Goal: Task Accomplishment & Management: Use online tool/utility

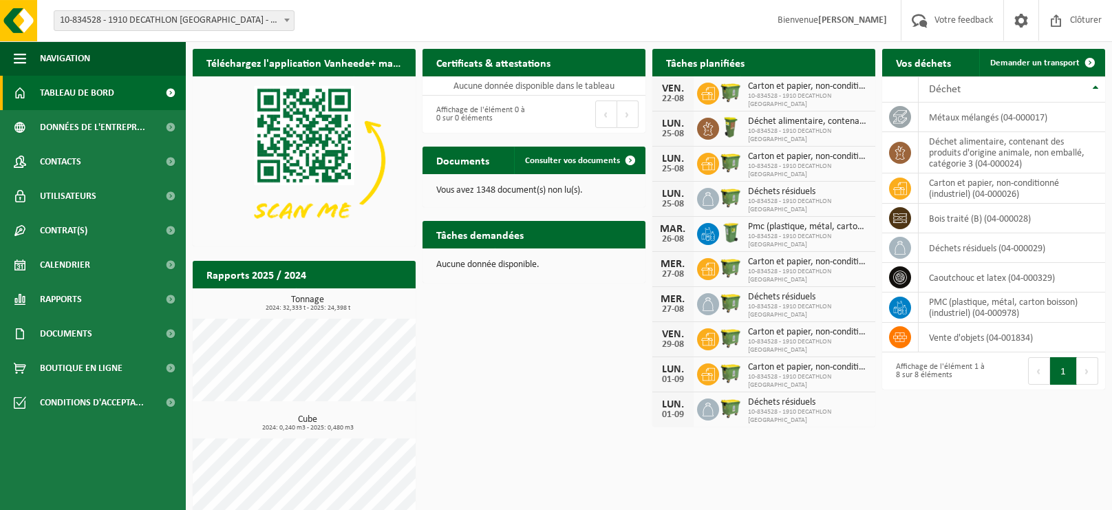
click at [298, 56] on h2 "Téléchargez l'application Vanheede+ maintenant!" at bounding box center [304, 62] width 223 height 27
click at [87, 60] on span "Navigation" at bounding box center [65, 58] width 50 height 34
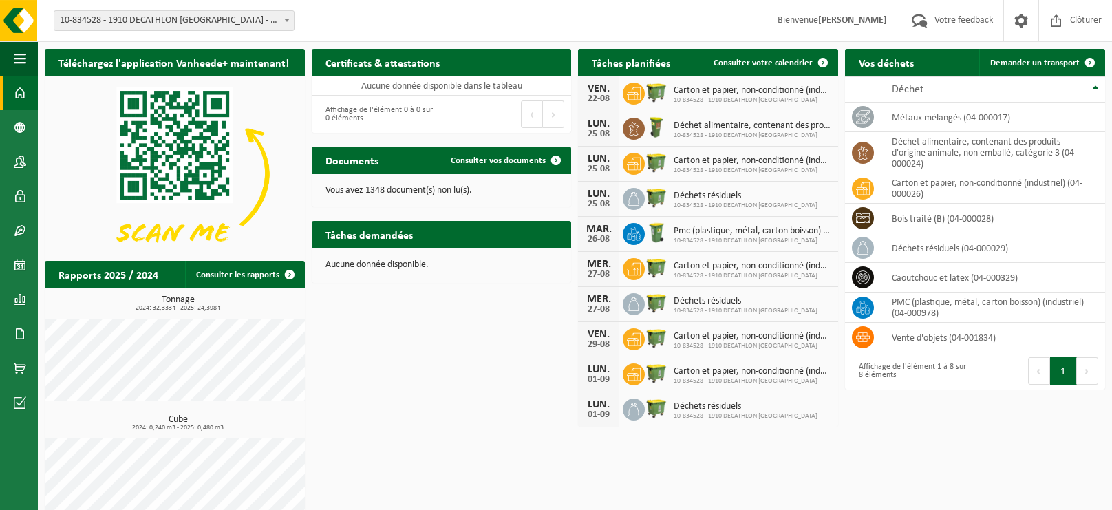
click at [14, 17] on img at bounding box center [18, 20] width 37 height 41
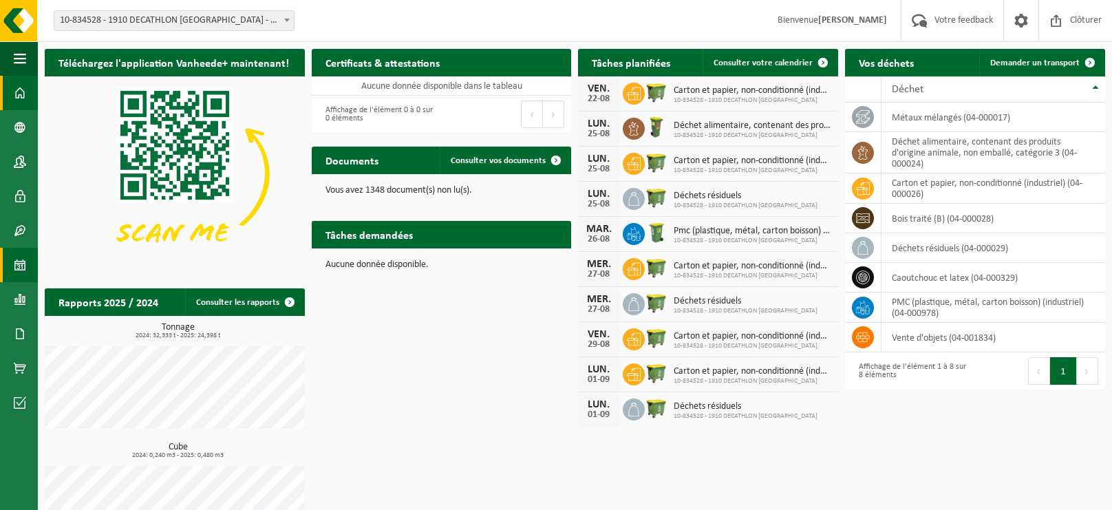
click at [15, 260] on span at bounding box center [20, 265] width 12 height 34
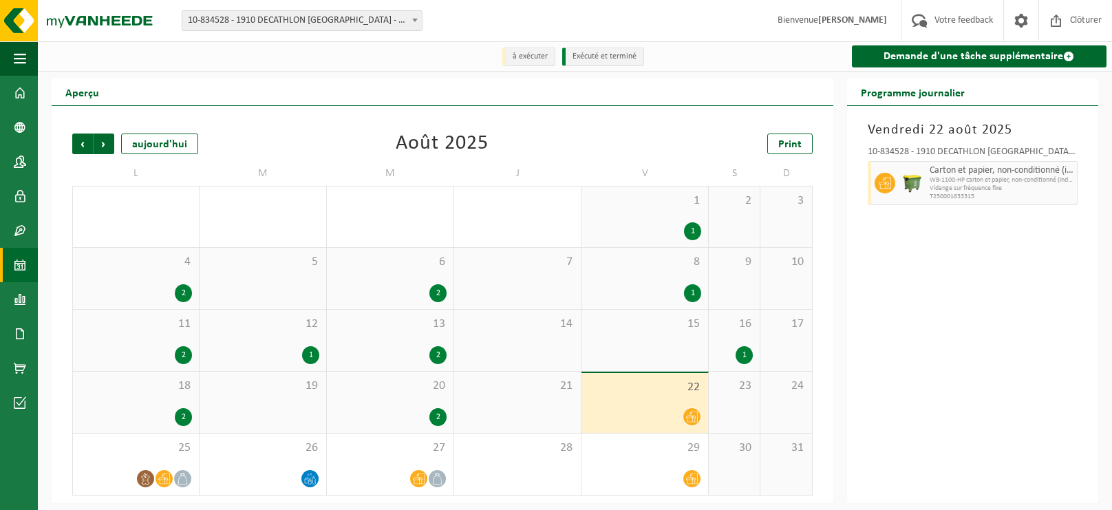
click at [733, 409] on div "23" at bounding box center [734, 402] width 51 height 61
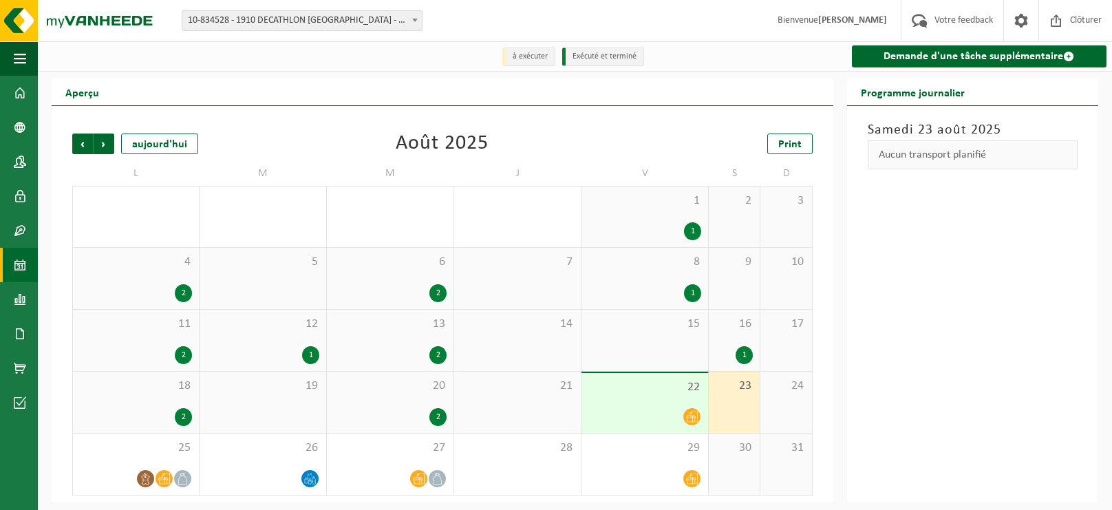
click at [733, 409] on div "23" at bounding box center [734, 402] width 51 height 61
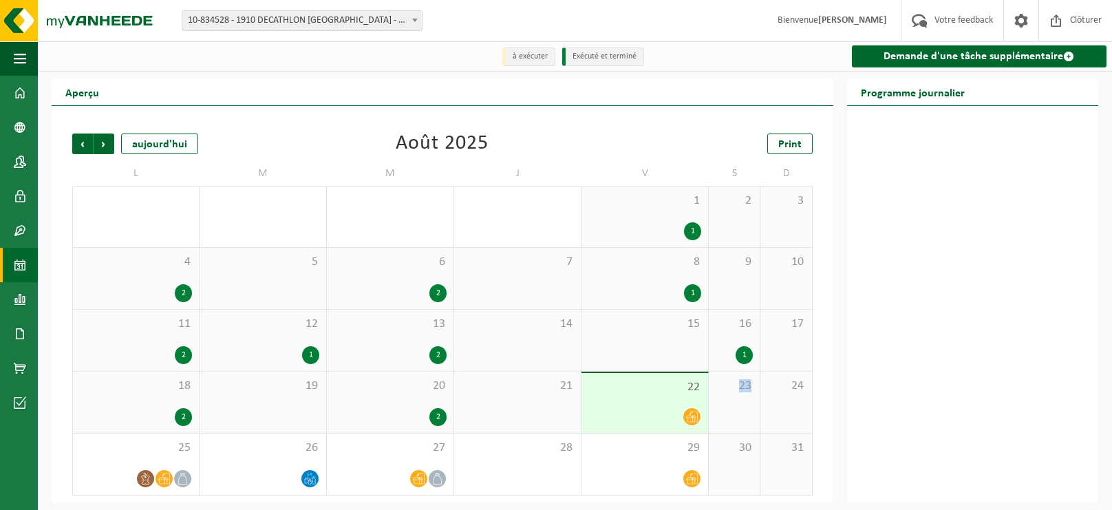
click at [733, 409] on div "23" at bounding box center [734, 402] width 51 height 61
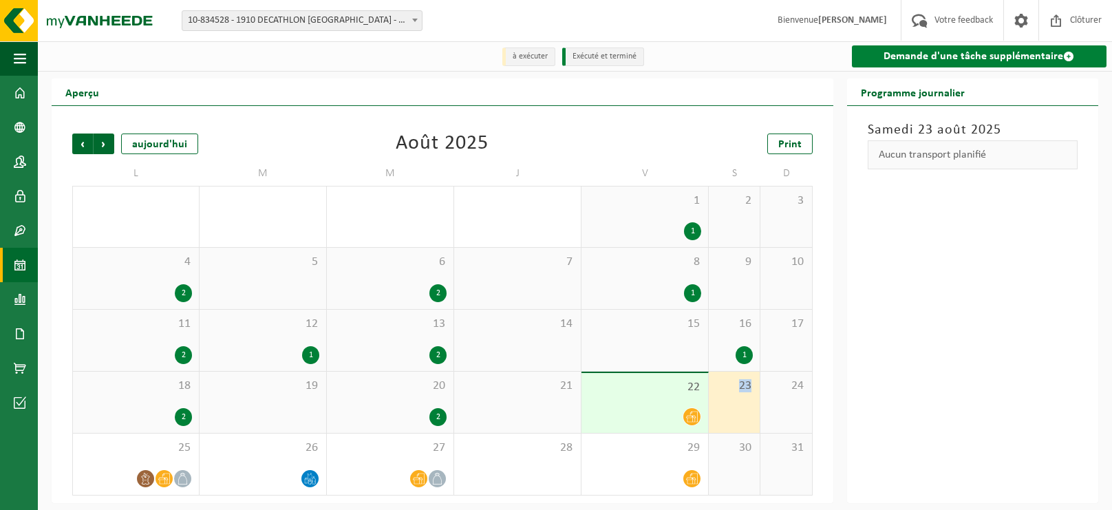
click at [947, 63] on link "Demande d'une tâche supplémentaire" at bounding box center [979, 56] width 255 height 22
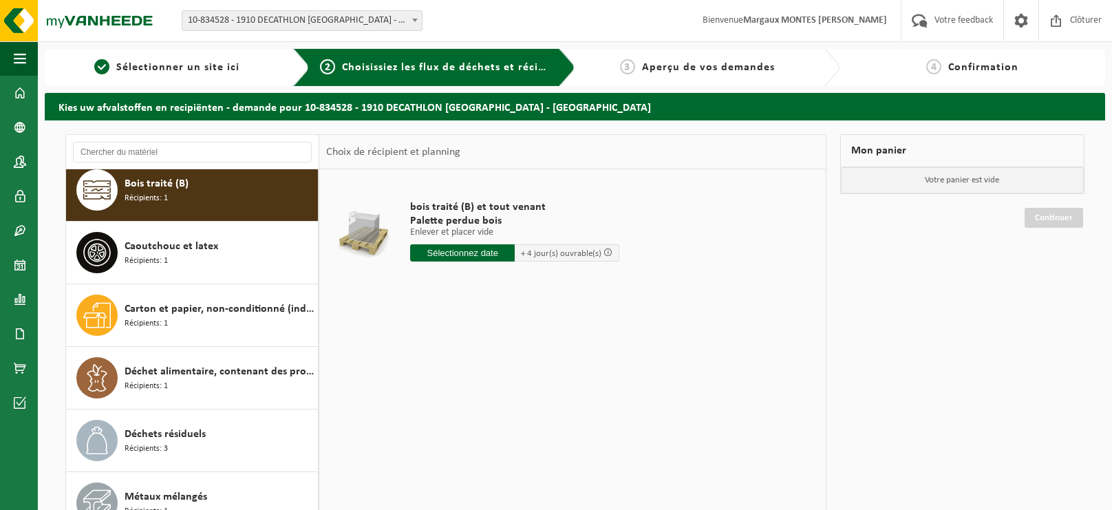
scroll to position [23, 0]
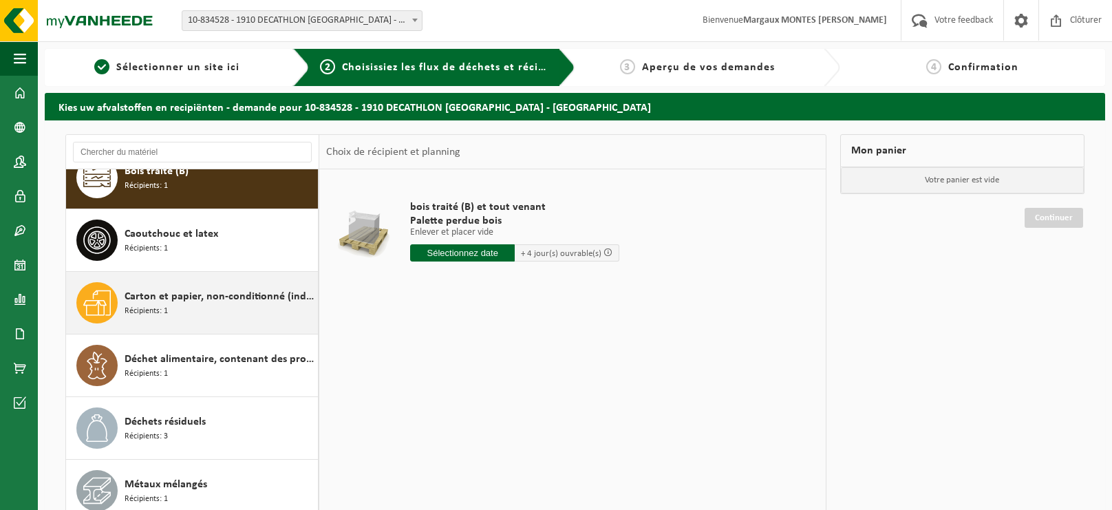
click at [212, 323] on div "Carton et papier, non-conditionné (industriel) Récipients: 1" at bounding box center [192, 303] width 253 height 62
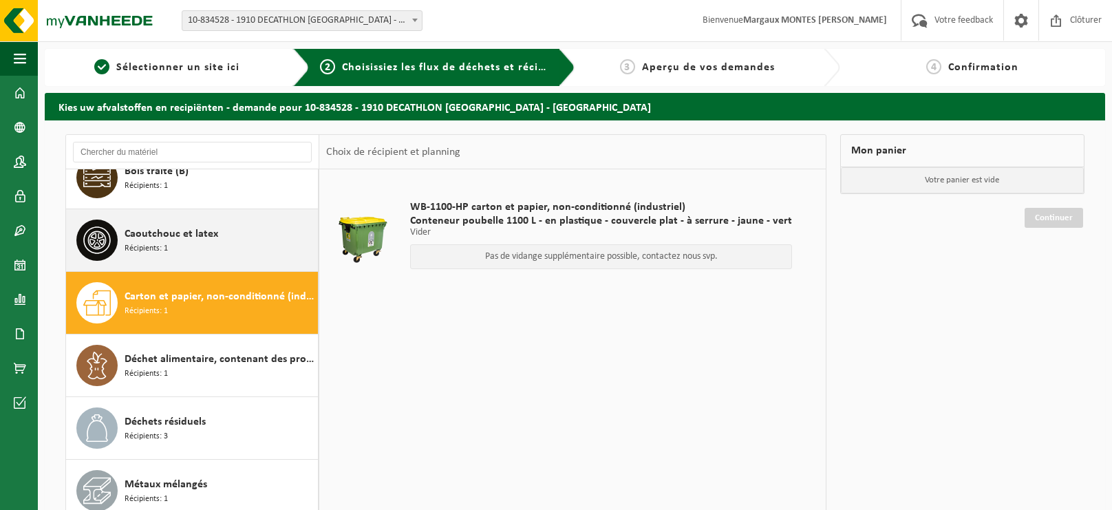
click at [241, 246] on div "Caoutchouc et latex Récipients: 1" at bounding box center [220, 239] width 190 height 41
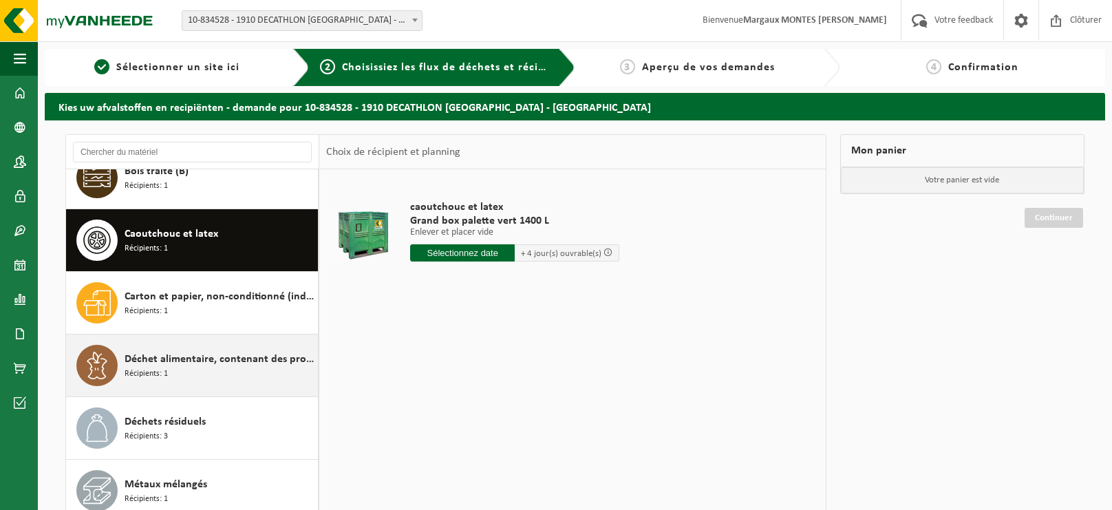
click at [233, 369] on div "Déchet alimentaire, contenant des produits d'origine animale, non emballé, caté…" at bounding box center [220, 365] width 190 height 41
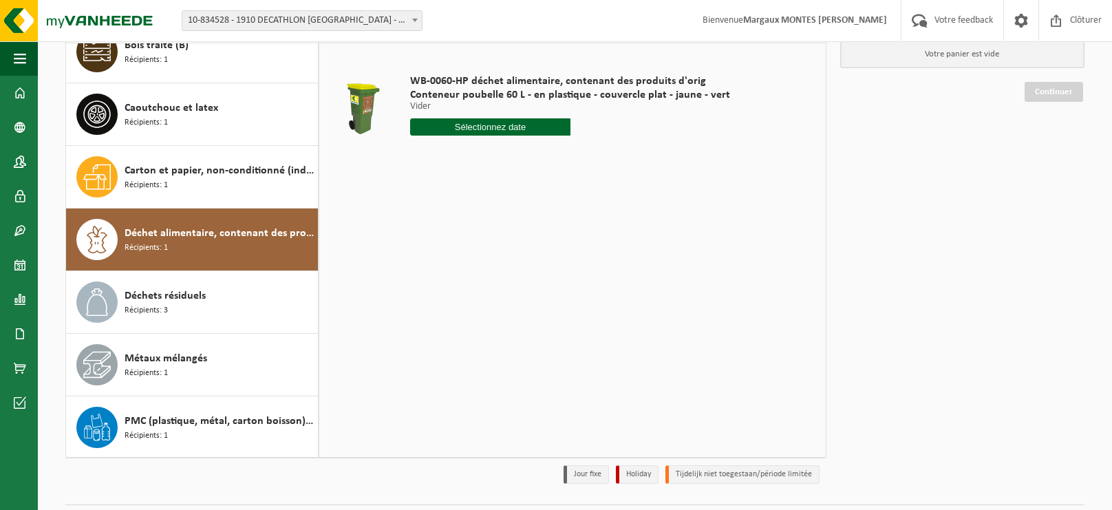
scroll to position [161, 0]
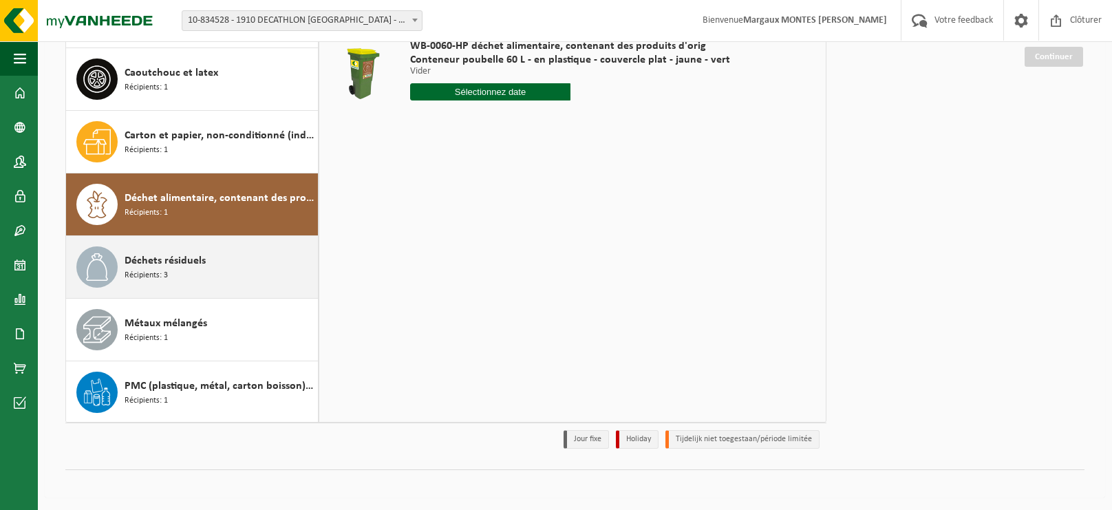
click at [222, 266] on div "Déchets résiduels Récipients: 3" at bounding box center [220, 266] width 190 height 41
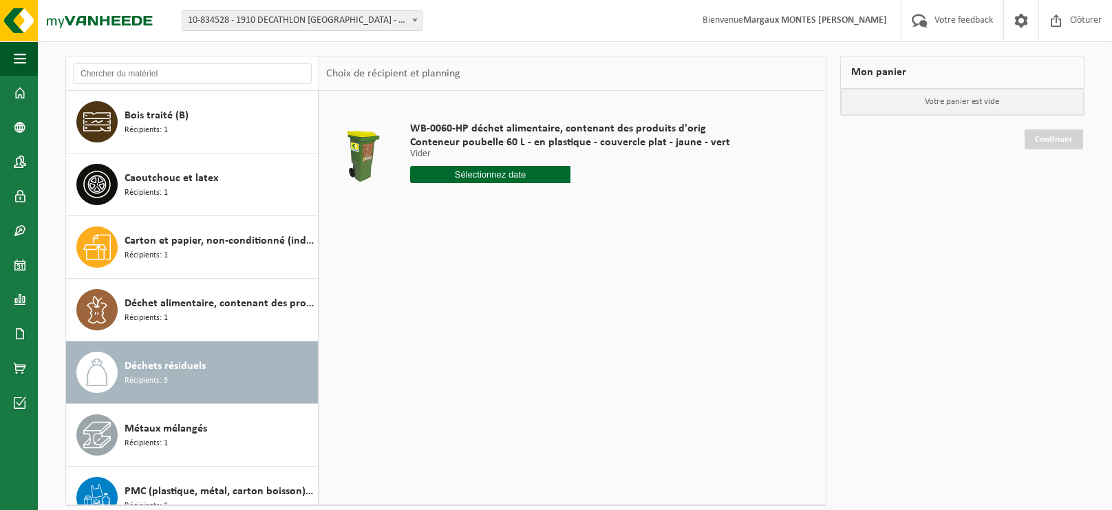
scroll to position [76, 0]
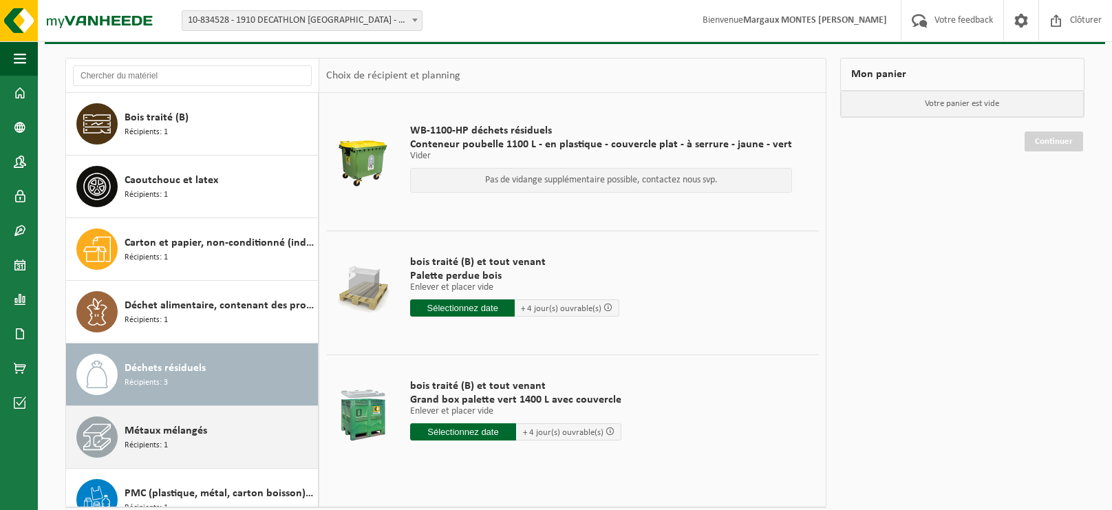
click at [259, 424] on div "Métaux mélangés Récipients: 1" at bounding box center [220, 436] width 190 height 41
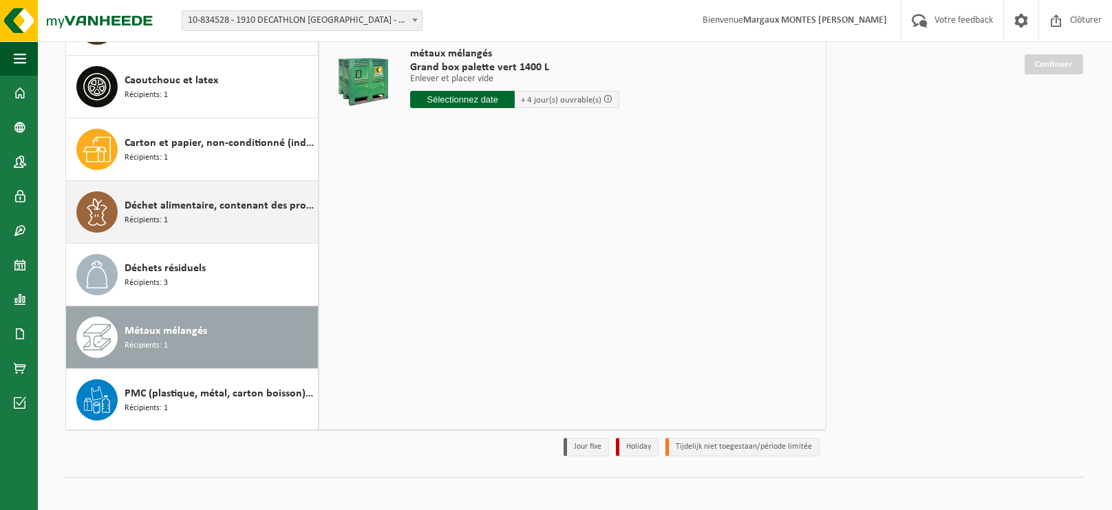
scroll to position [161, 0]
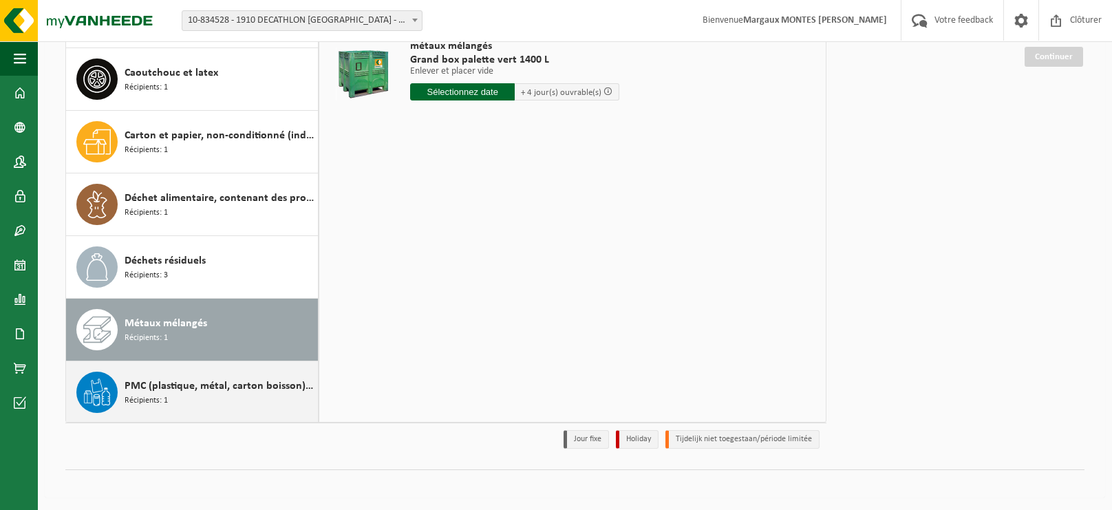
click at [246, 381] on span "PMC (plastique, métal, carton boisson) (industriel)" at bounding box center [220, 386] width 190 height 17
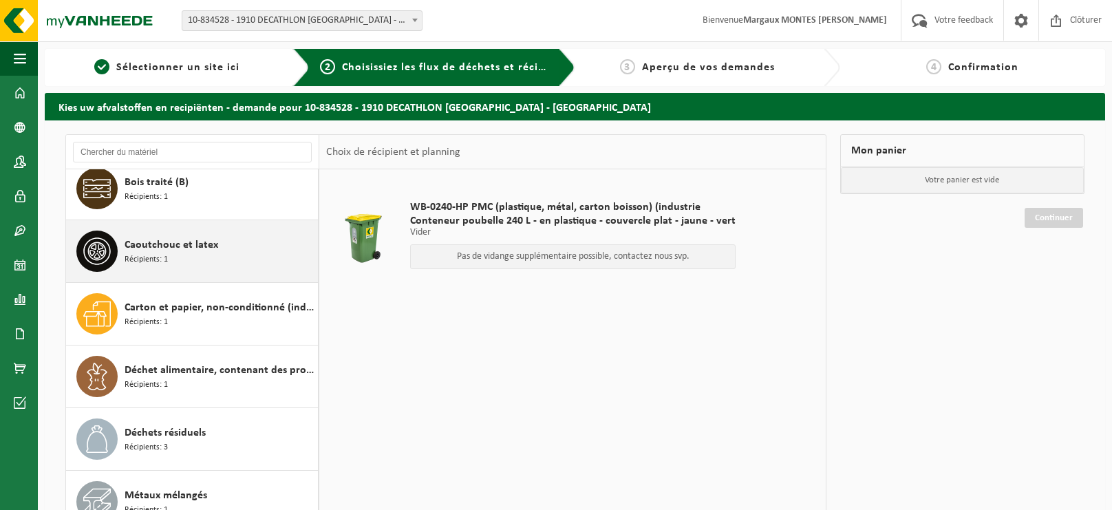
scroll to position [0, 0]
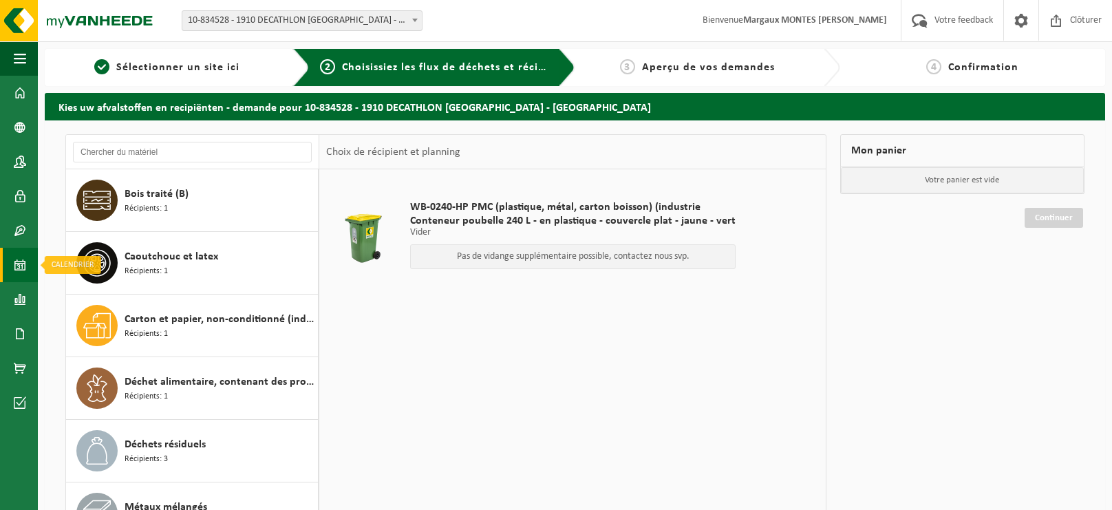
click at [20, 260] on span at bounding box center [20, 265] width 12 height 34
